Goal: Task Accomplishment & Management: Use online tool/utility

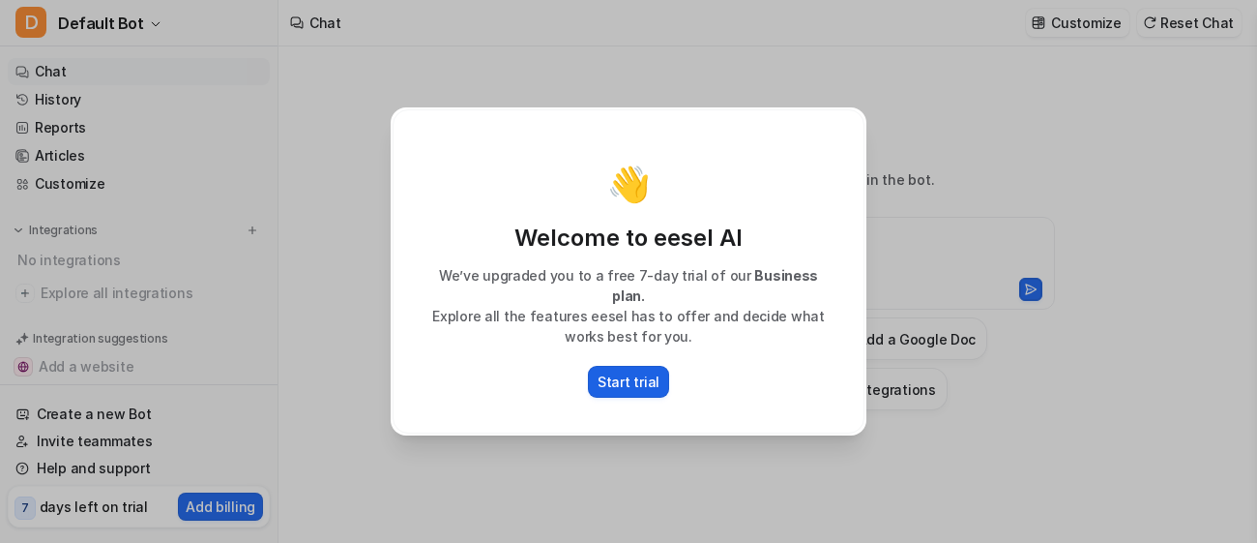
click at [640, 376] on p "Start trial" at bounding box center [629, 381] width 62 height 20
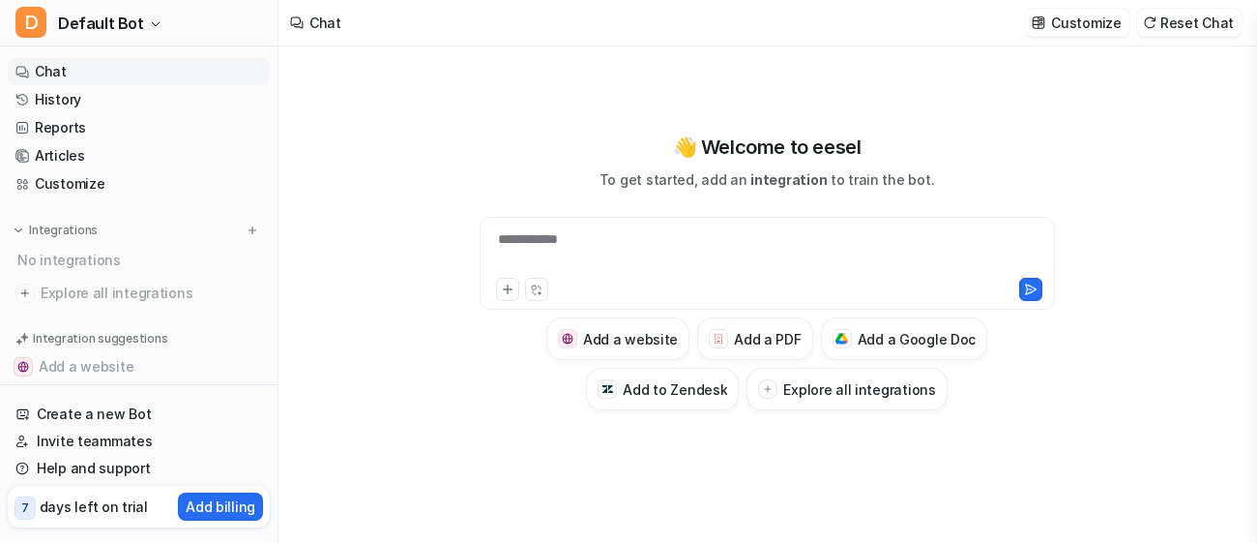
click at [628, 235] on div "**********" at bounding box center [768, 251] width 566 height 44
click at [501, 289] on icon at bounding box center [508, 289] width 14 height 14
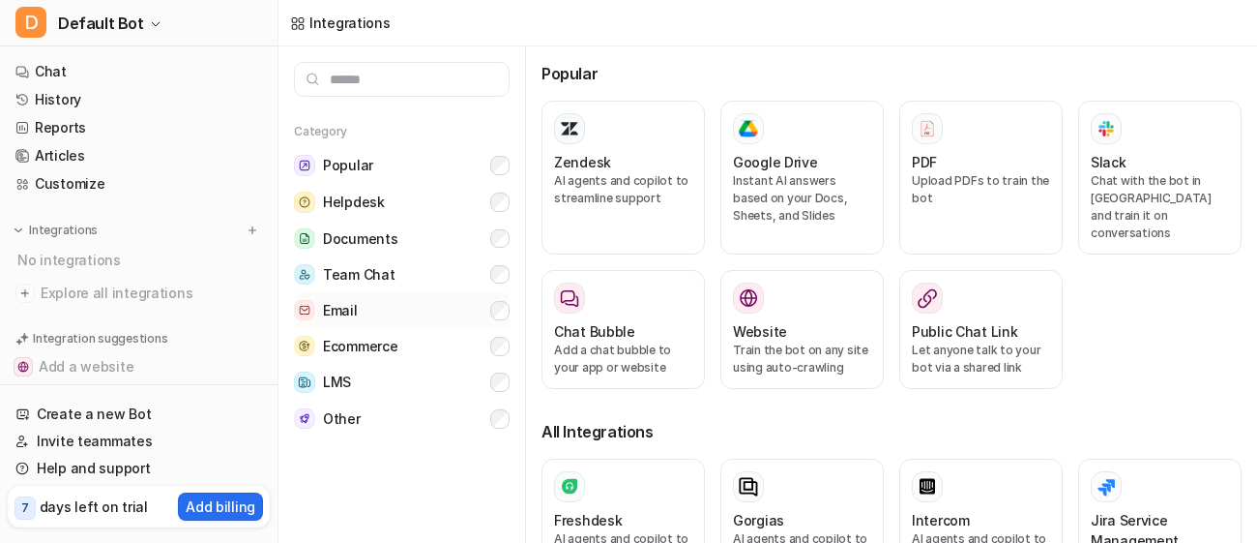
click at [368, 307] on button "Email" at bounding box center [402, 310] width 216 height 36
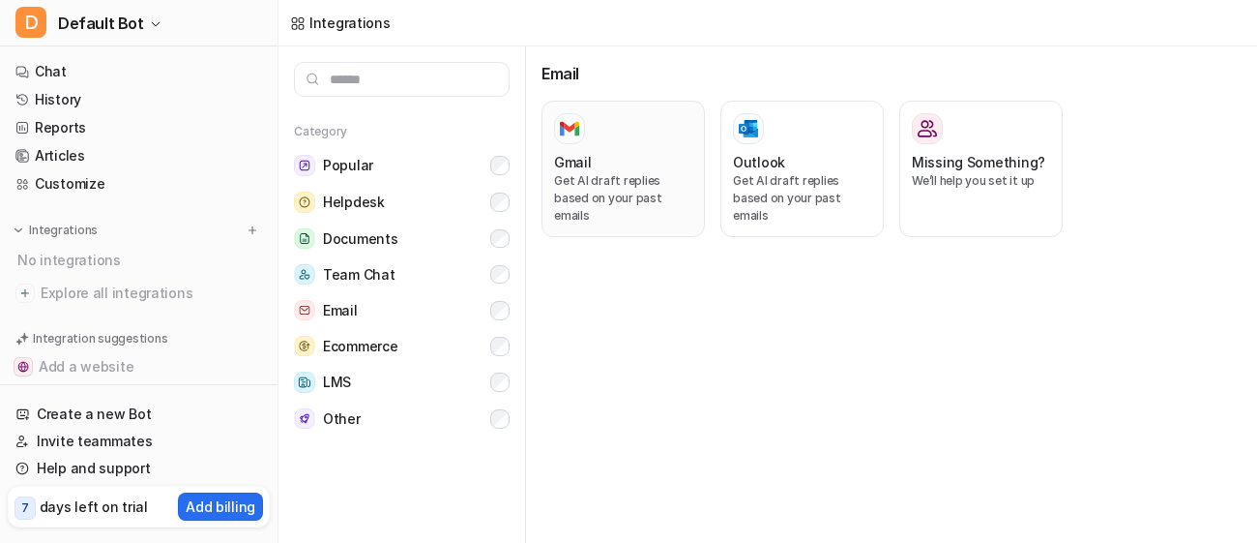
click at [629, 206] on p "Get AI draft replies based on your past emails" at bounding box center [623, 198] width 138 height 52
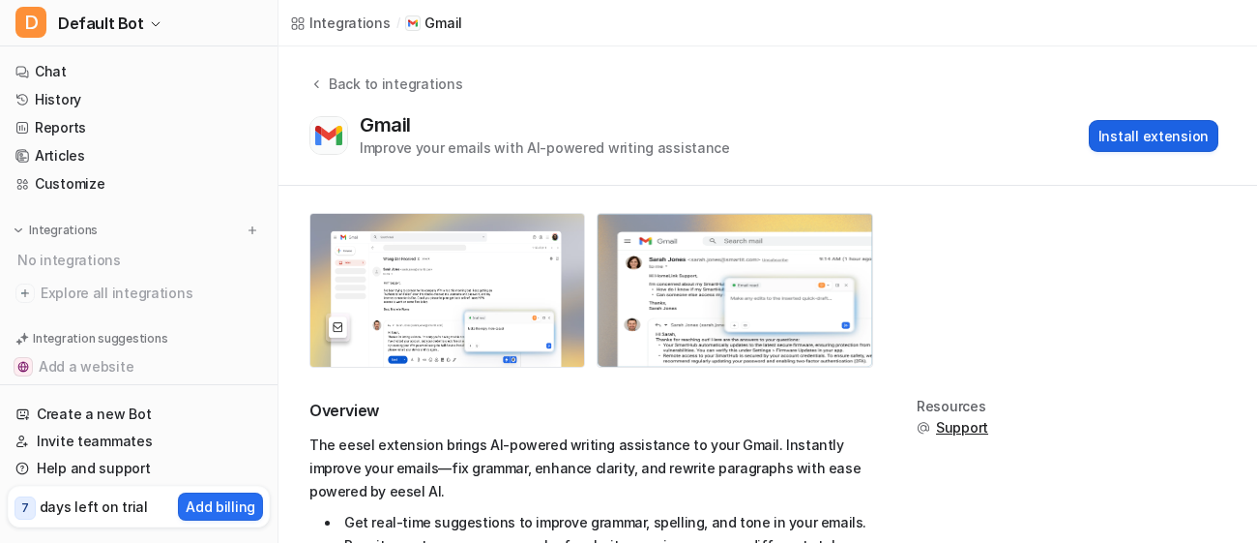
click at [1115, 140] on button "Install extension" at bounding box center [1154, 136] width 130 height 32
